Goal: Transaction & Acquisition: Purchase product/service

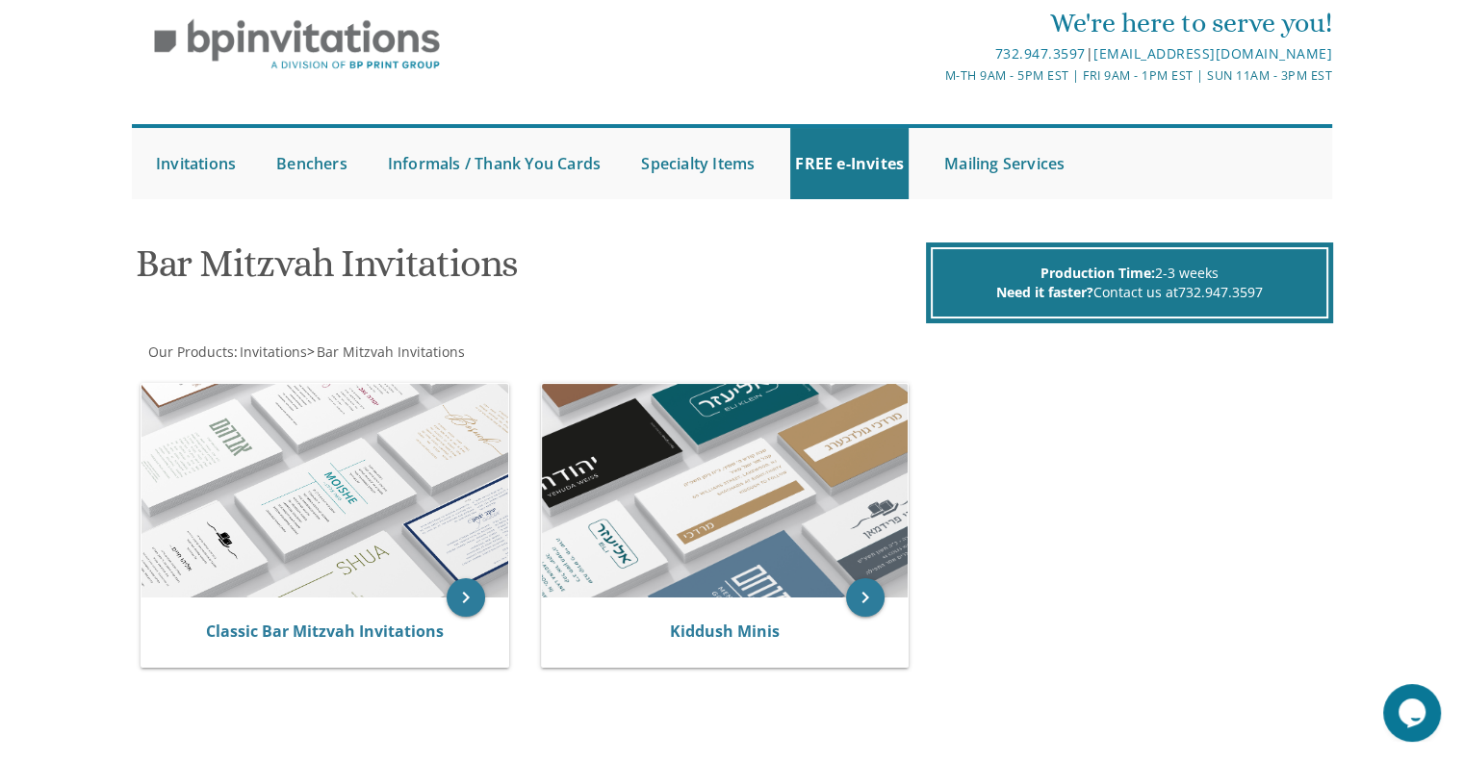
scroll to position [65, 0]
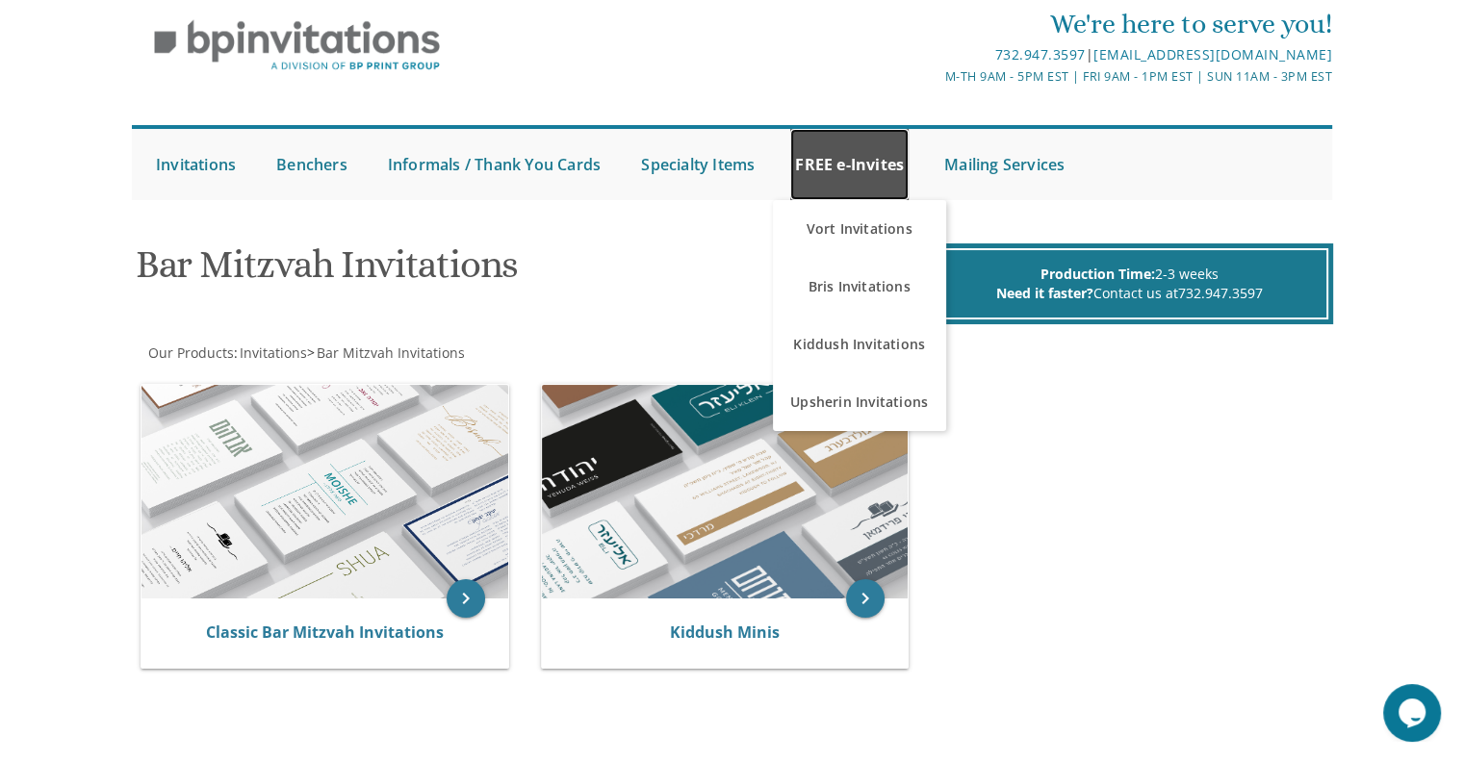
click at [863, 195] on link "FREE e-Invites" at bounding box center [849, 164] width 118 height 71
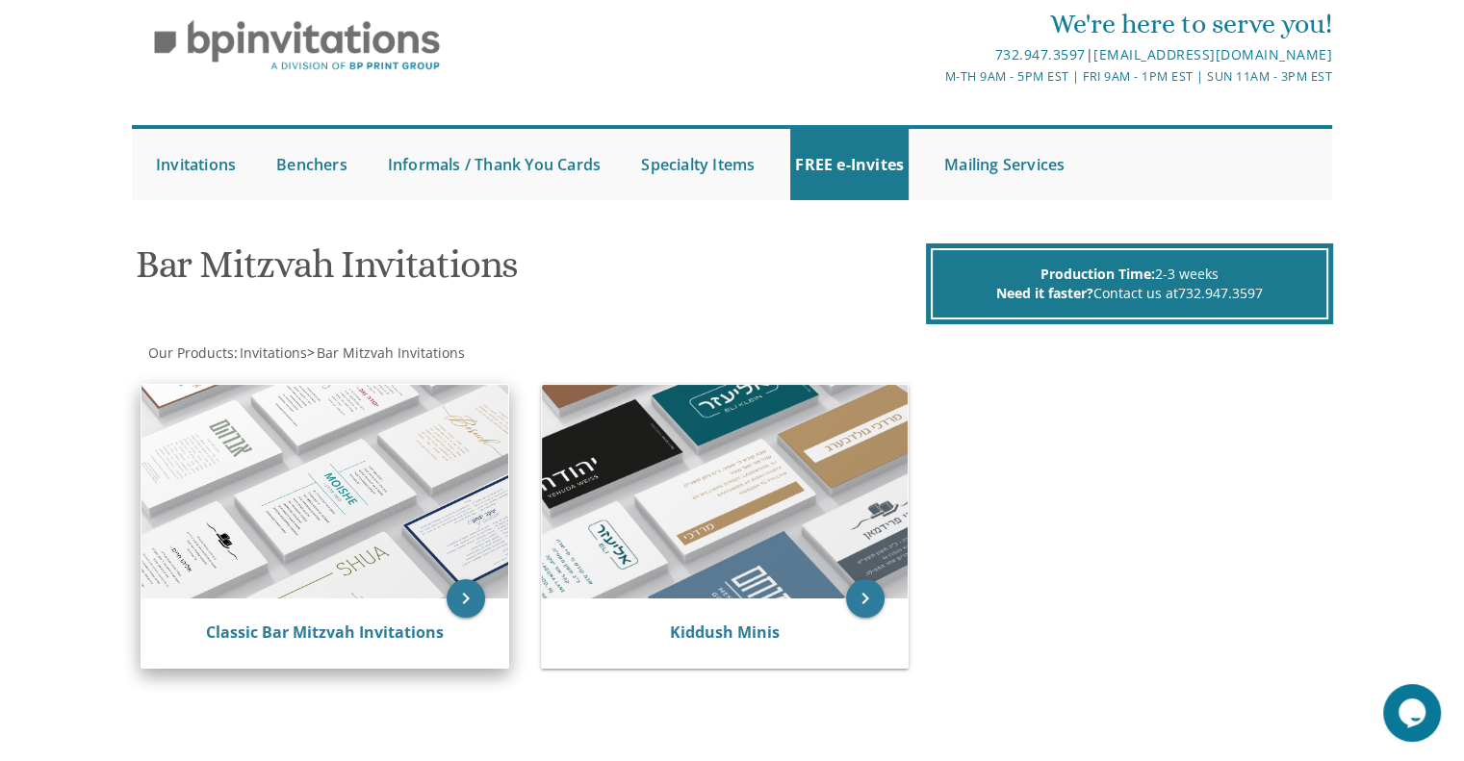
click at [408, 577] on img at bounding box center [325, 492] width 367 height 214
click at [469, 596] on icon "keyboard_arrow_right" at bounding box center [466, 598] width 39 height 39
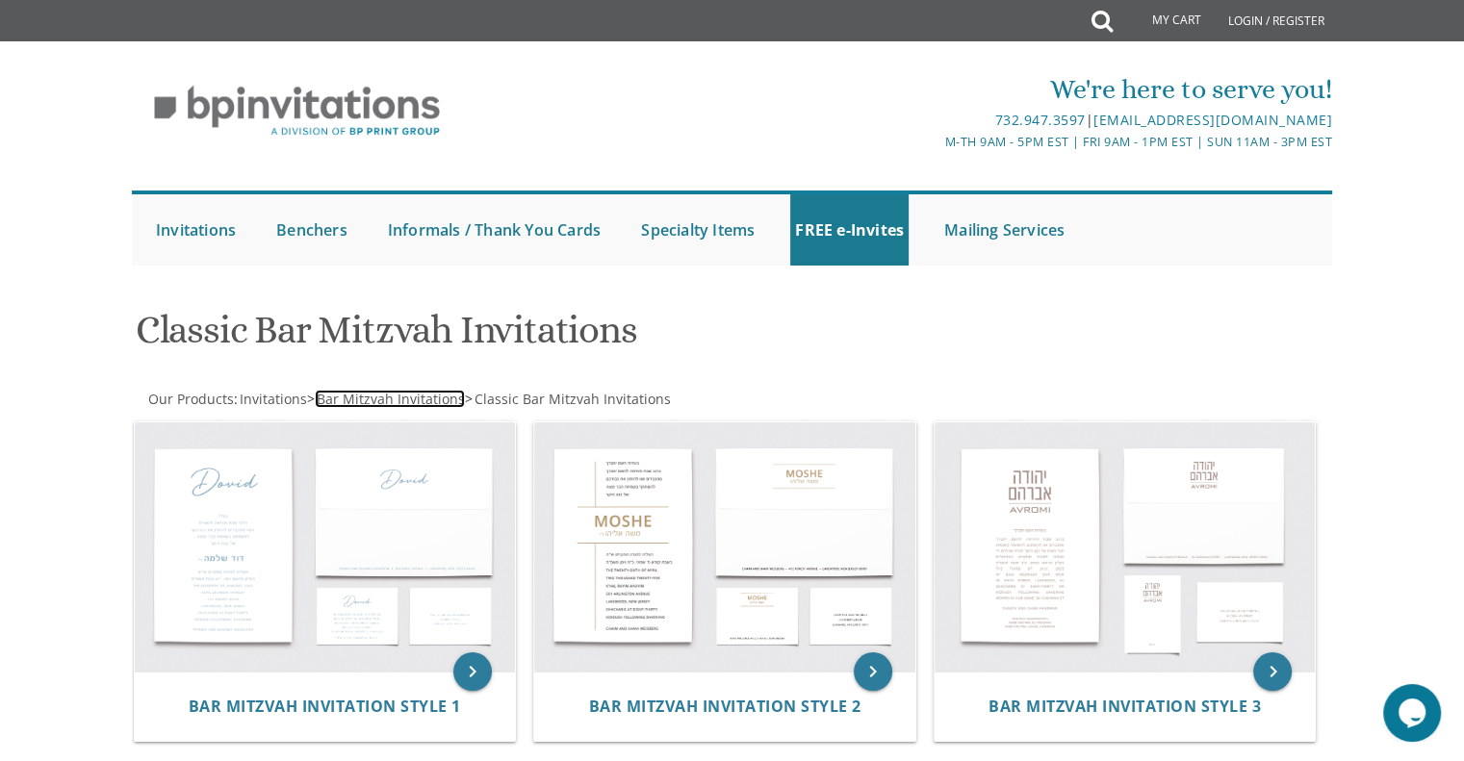
click at [332, 397] on span "Bar Mitzvah Invitations" at bounding box center [391, 399] width 148 height 18
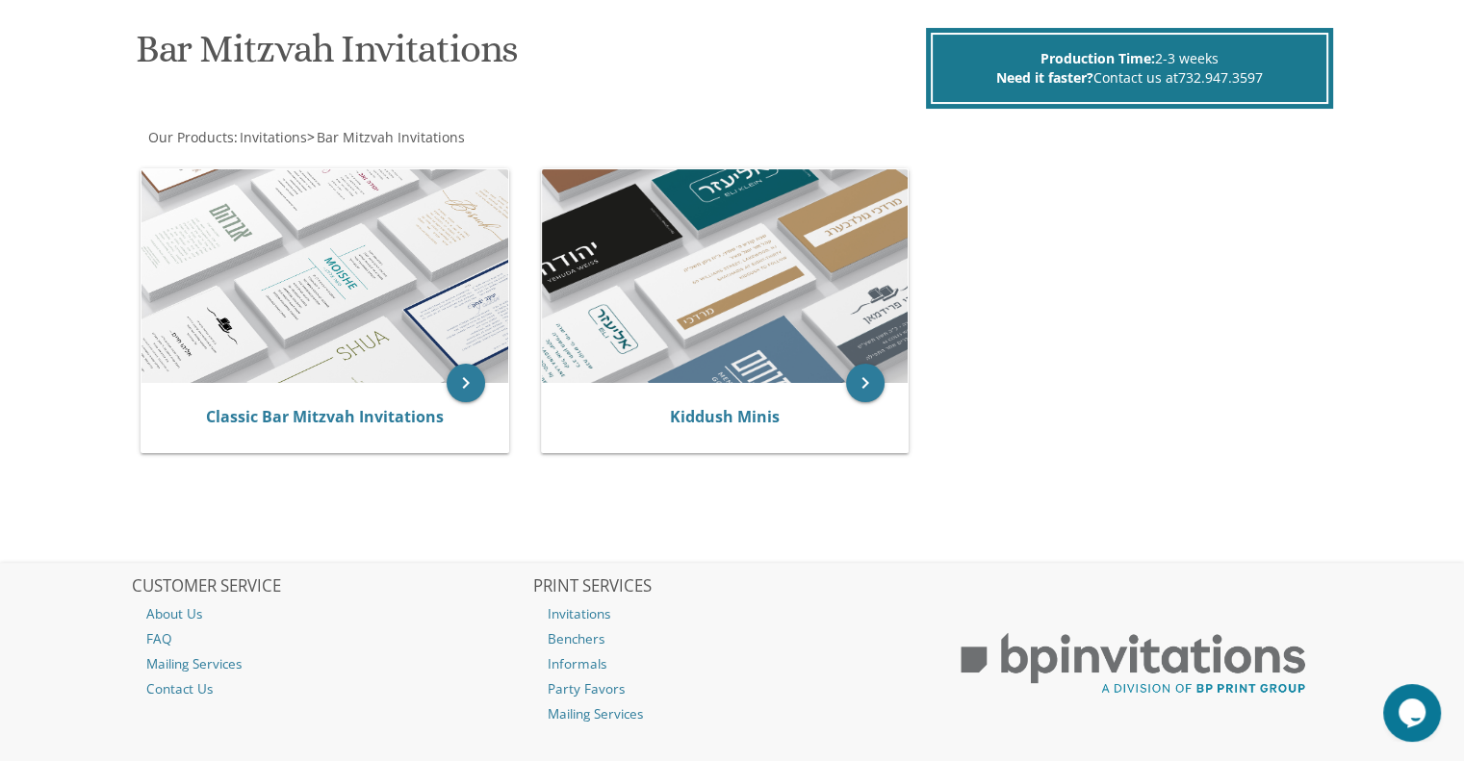
scroll to position [340, 0]
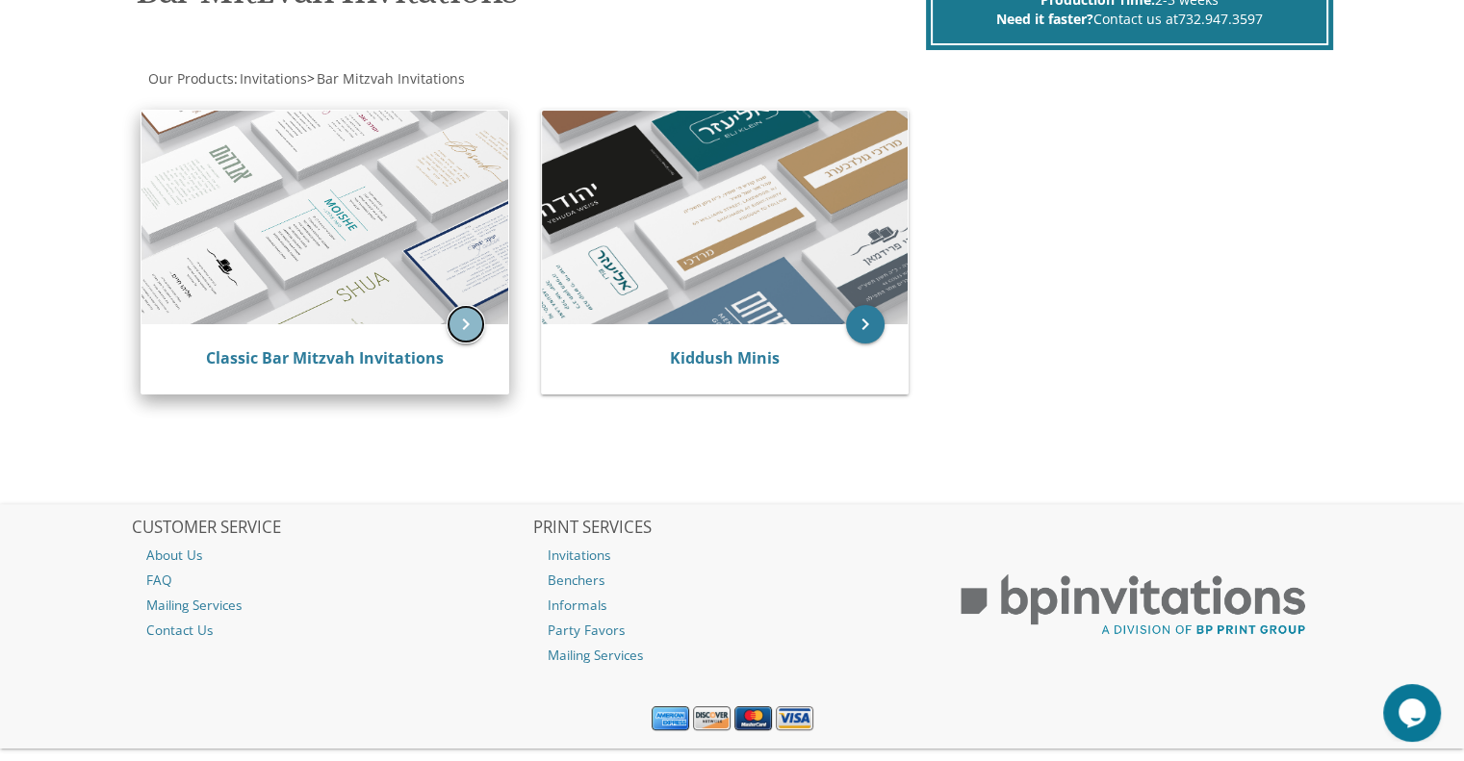
click at [466, 322] on icon "keyboard_arrow_right" at bounding box center [466, 324] width 39 height 39
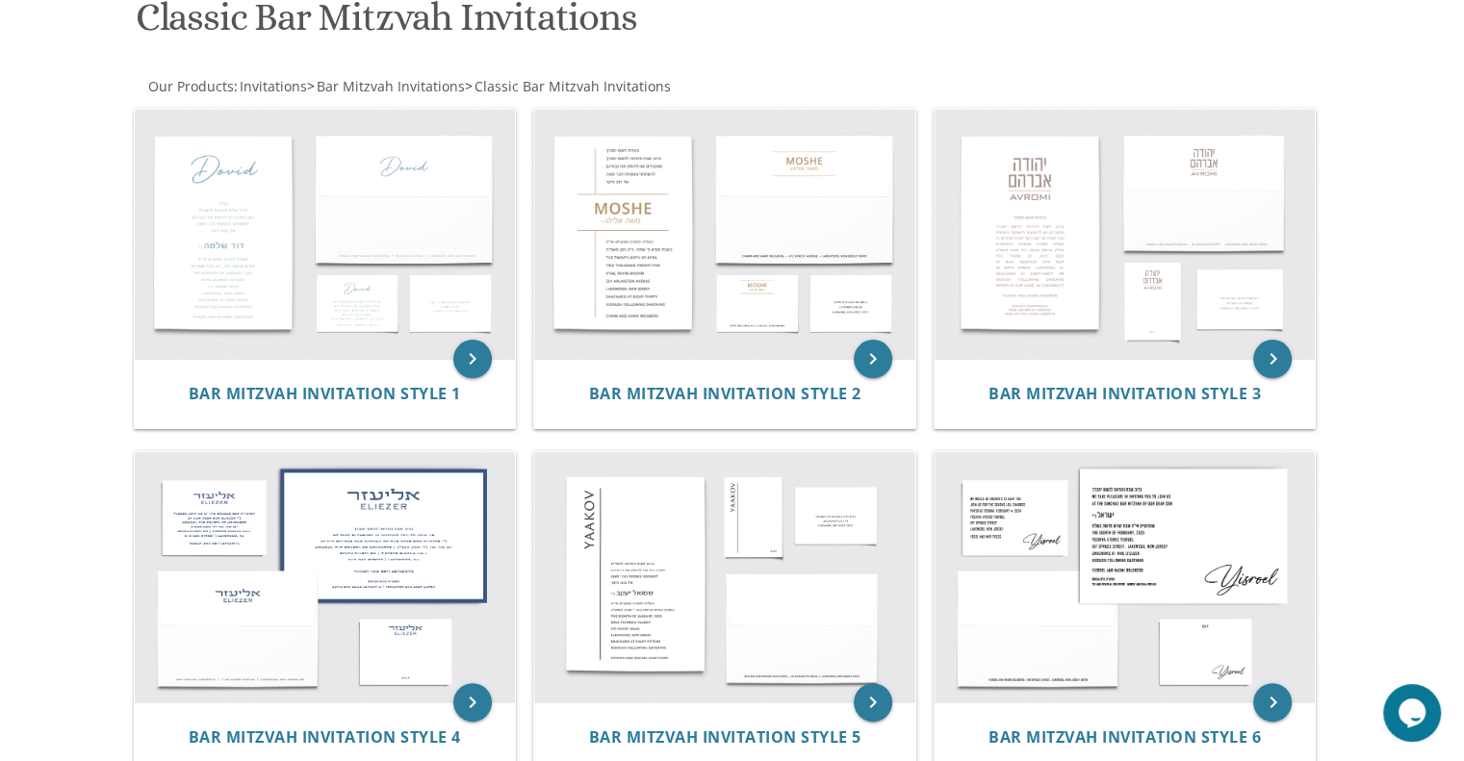
scroll to position [294, 0]
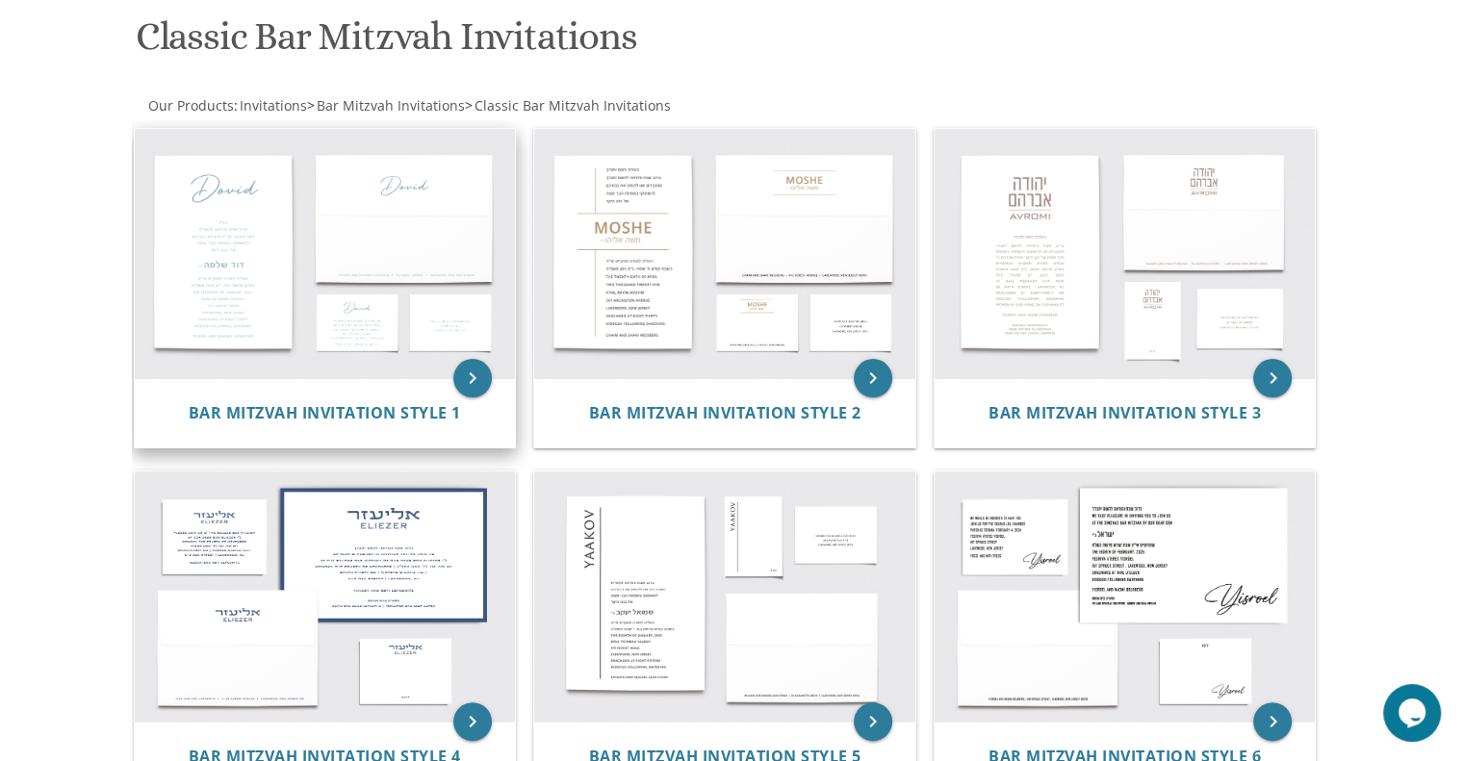
click at [348, 350] on img at bounding box center [325, 254] width 381 height 250
click at [474, 369] on icon "keyboard_arrow_right" at bounding box center [472, 378] width 39 height 39
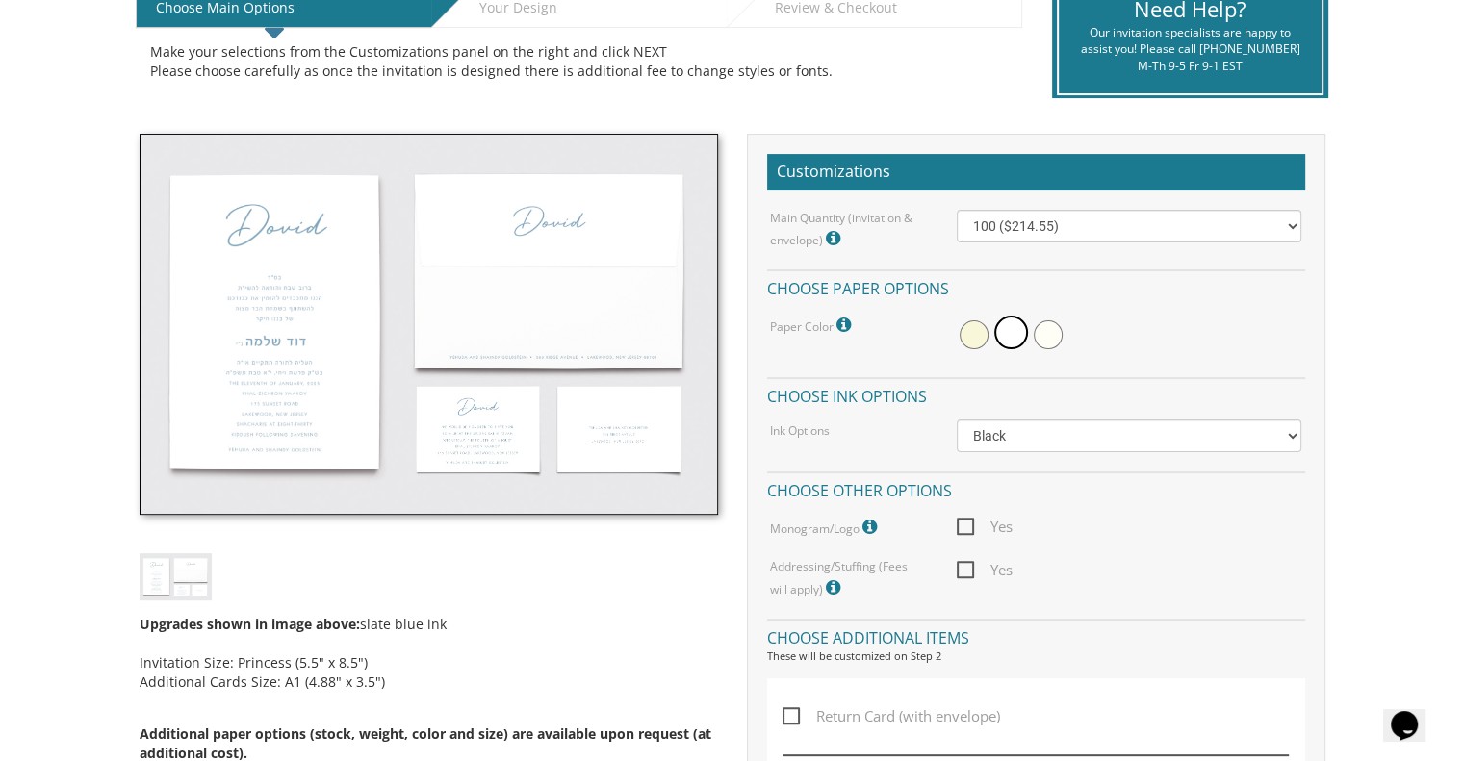
scroll to position [443, 0]
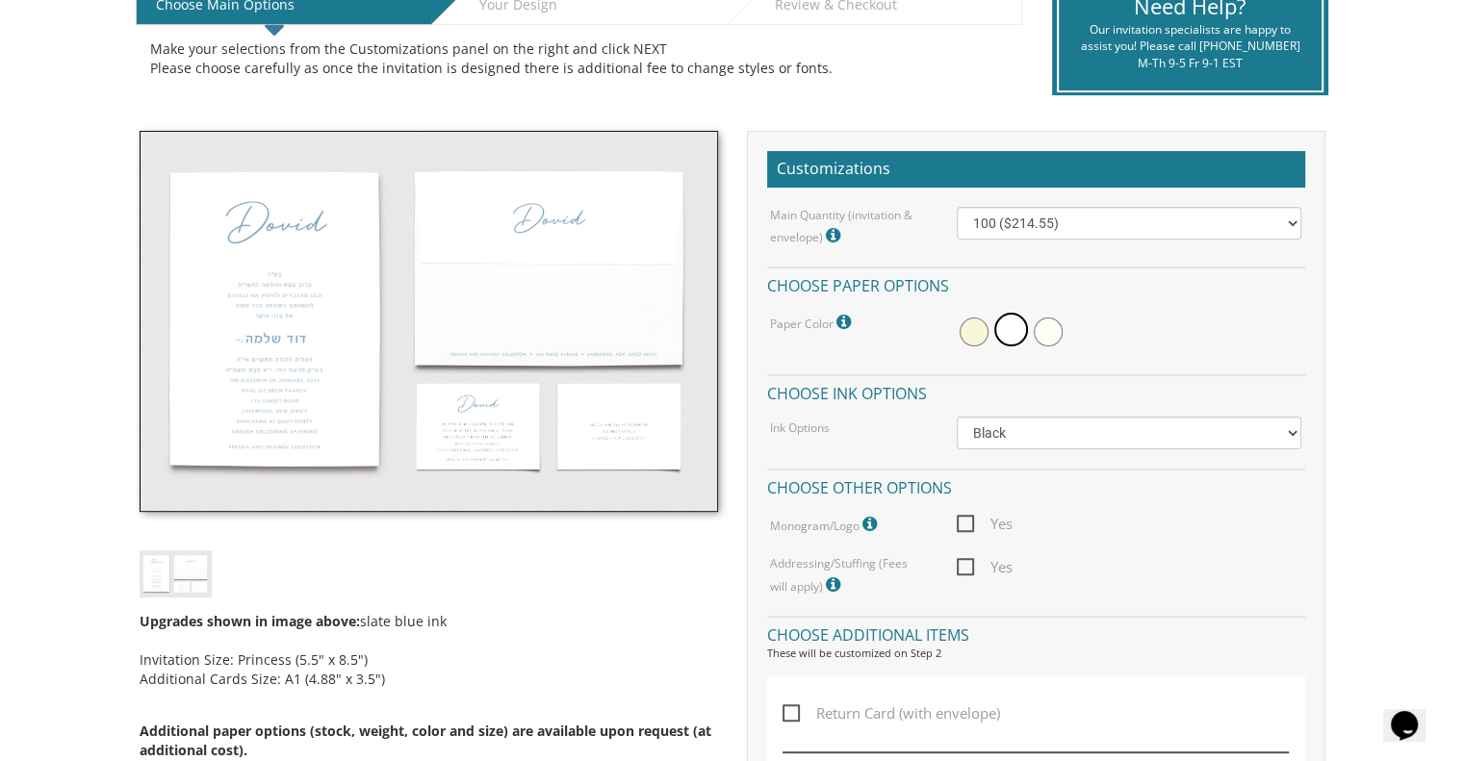
click at [965, 521] on span "Yes" at bounding box center [985, 524] width 56 height 24
click at [965, 521] on input "Yes" at bounding box center [963, 522] width 13 height 13
checkbox input "true"
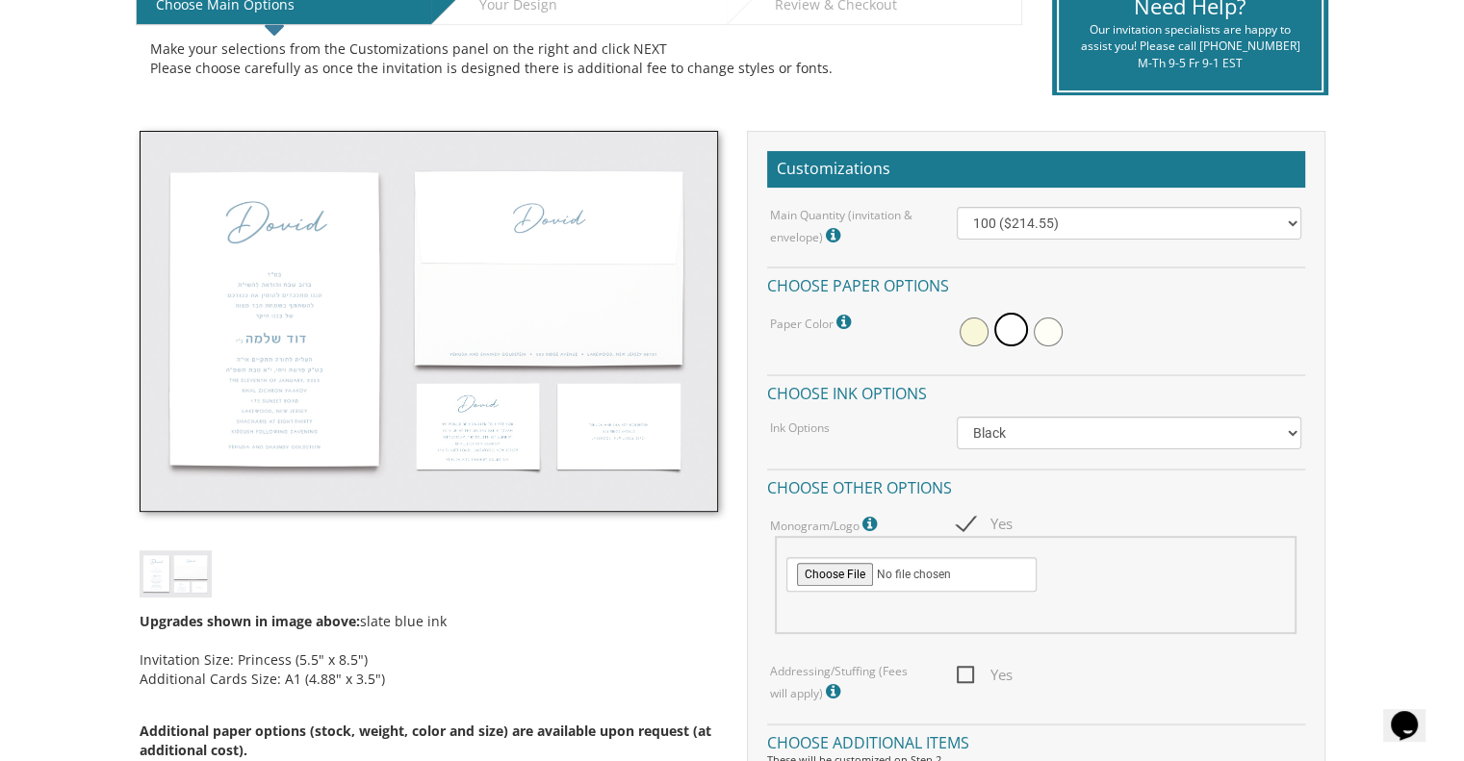
click at [968, 674] on span "Yes" at bounding box center [985, 675] width 56 height 24
click at [968, 674] on input "Yes" at bounding box center [963, 673] width 13 height 13
checkbox input "true"
click at [1024, 232] on select "100 ($214.55) 200 ($254.60) 300 ($294.25) 400 ($333.55) 500 ($373.90) 600 ($413…" at bounding box center [1129, 223] width 345 height 33
select select "700"
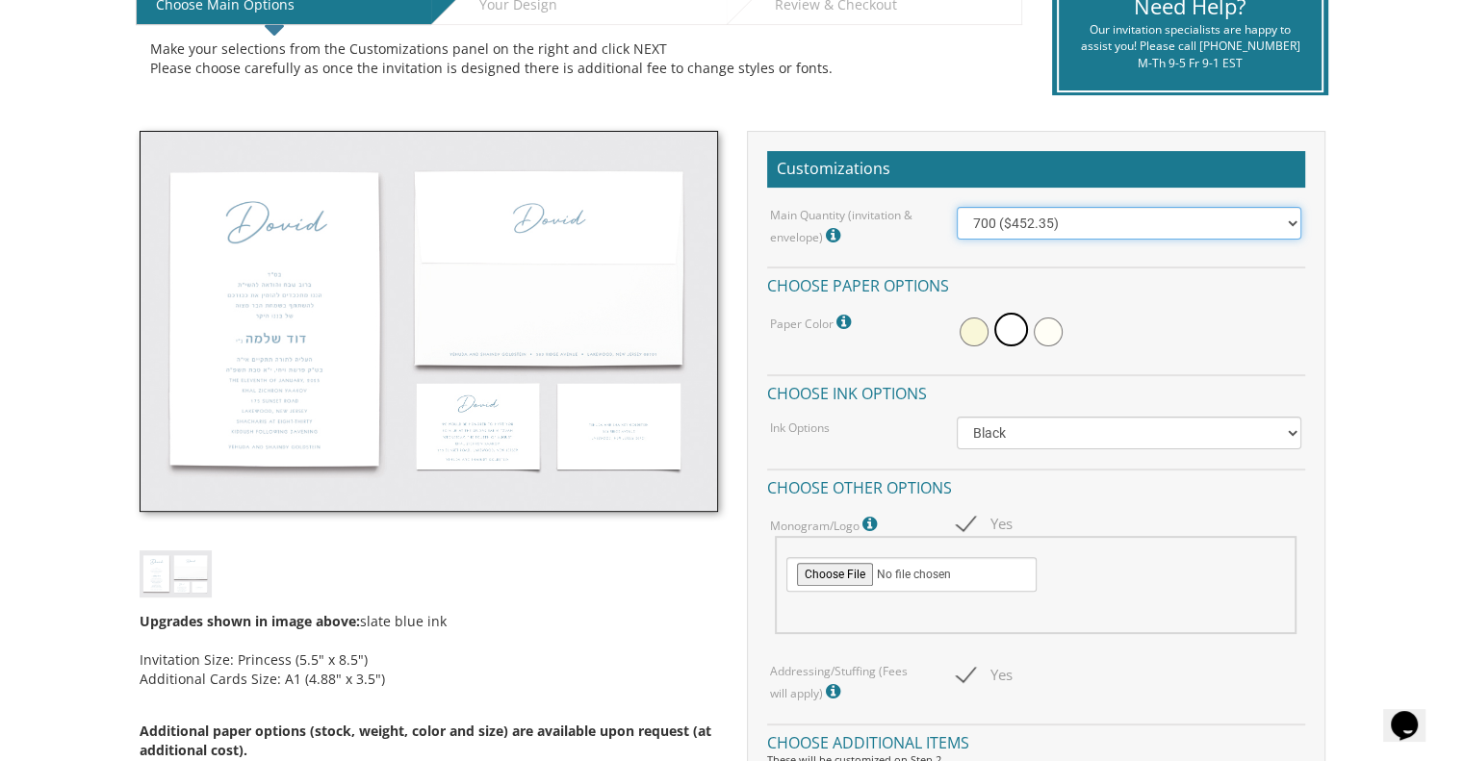
click at [957, 207] on select "100 ($214.55) 200 ($254.60) 300 ($294.25) 400 ($333.55) 500 ($373.90) 600 ($413…" at bounding box center [1129, 223] width 345 height 33
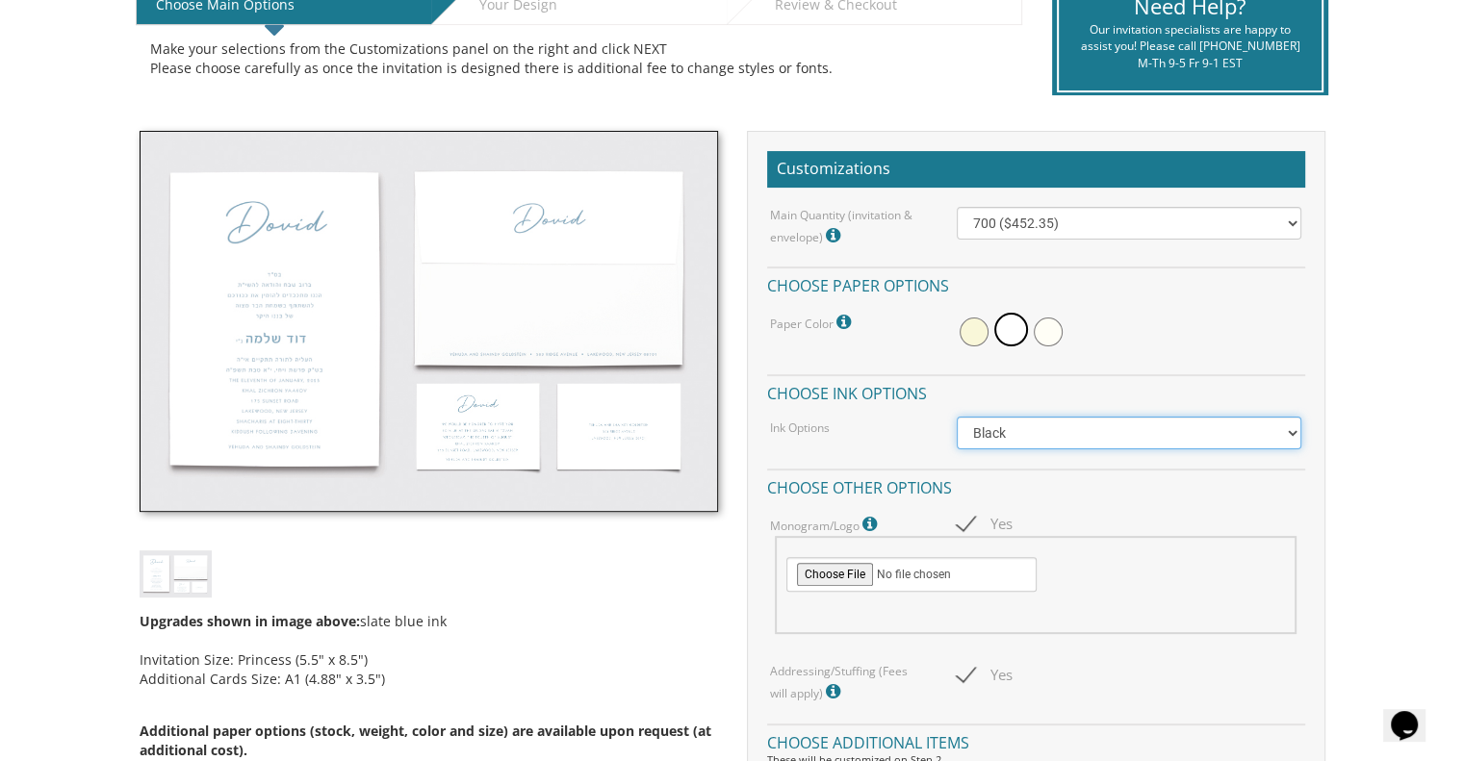
click at [1013, 430] on select "Black Colored Ink ($65.00) Black + One Color ($100.00) Two Colors ($165.00)" at bounding box center [1129, 433] width 345 height 33
select select "Black + One Color"
click at [957, 417] on select "Black Colored Ink ($65.00) Black + One Color ($100.00) Two Colors ($165.00)" at bounding box center [1129, 433] width 345 height 33
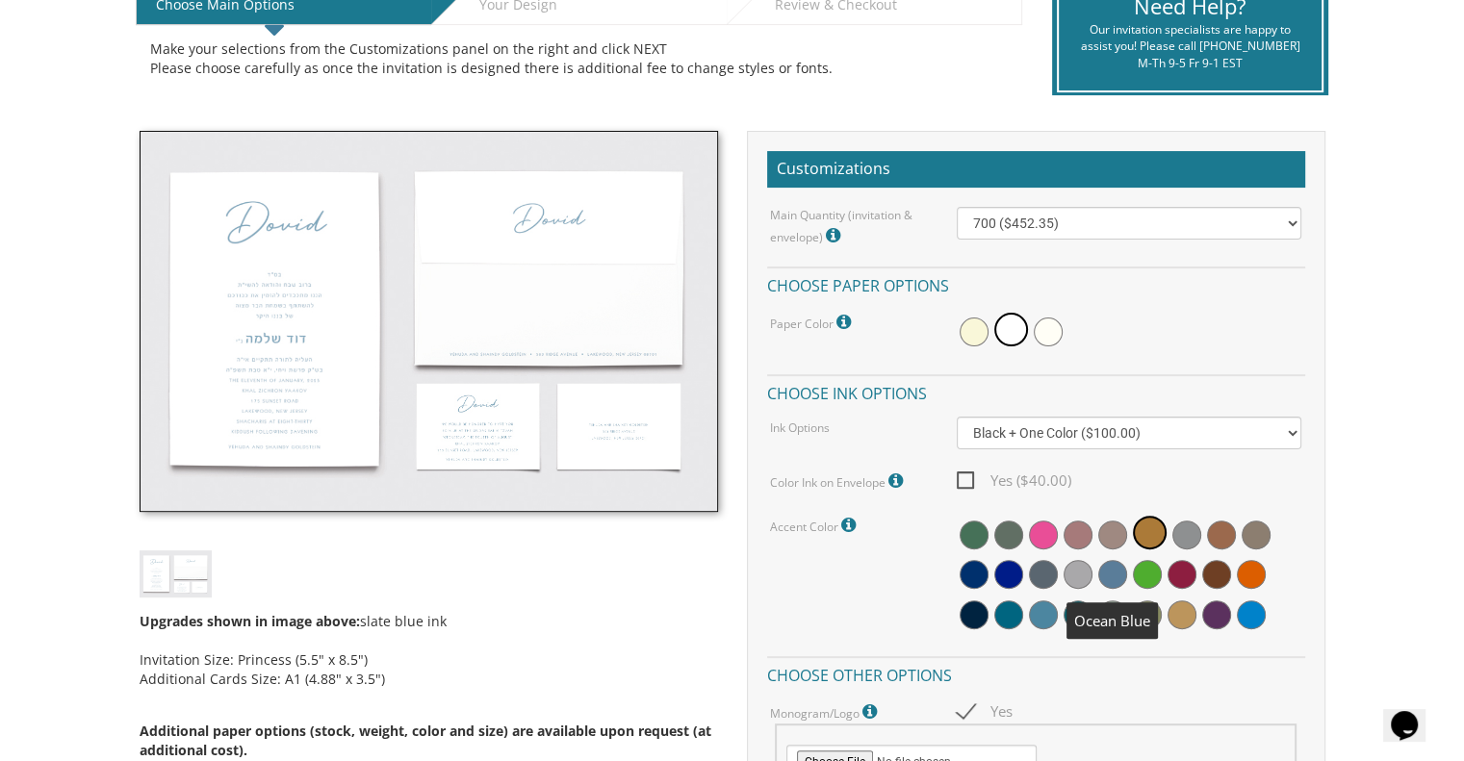
click at [1113, 575] on span at bounding box center [1112, 574] width 29 height 29
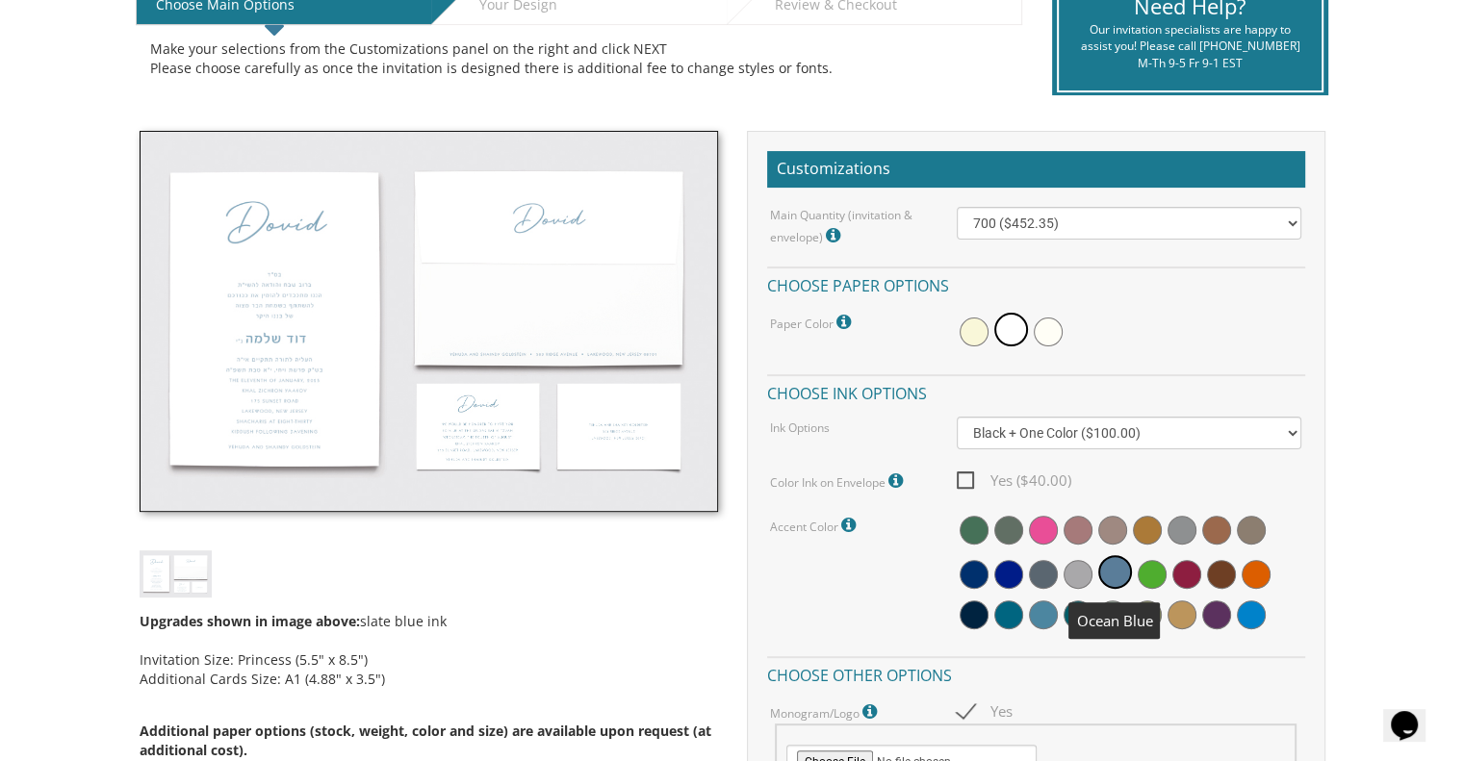
click at [1116, 574] on span at bounding box center [1115, 572] width 34 height 34
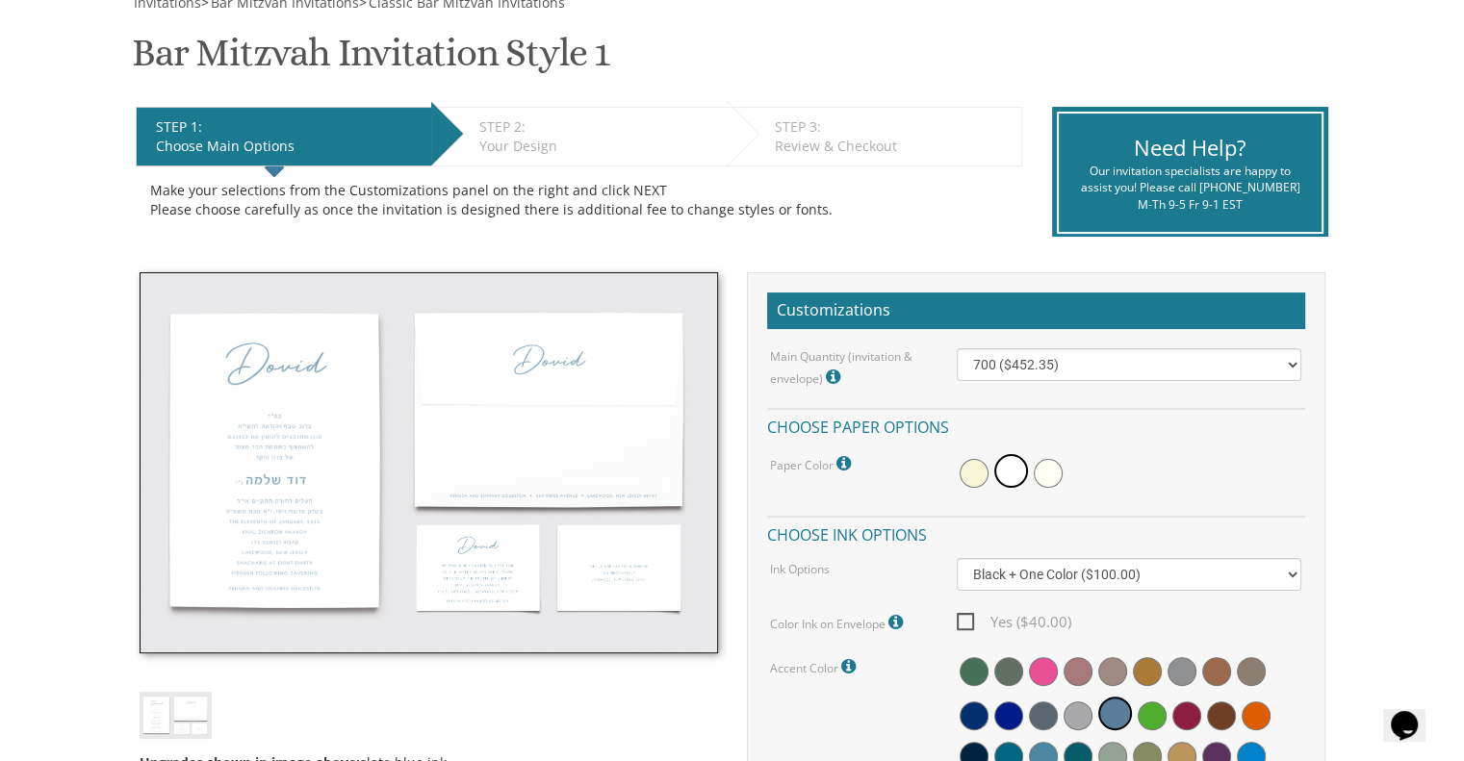
scroll to position [0, 0]
